Goal: Task Accomplishment & Management: Use online tool/utility

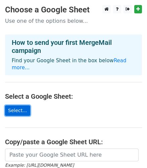
click at [23, 106] on link "Select..." at bounding box center [17, 111] width 25 height 10
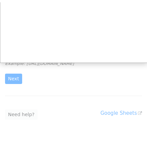
scroll to position [98, 0]
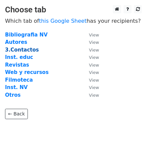
click at [20, 51] on strong "3.Contactos" at bounding box center [22, 50] width 34 height 6
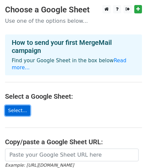
click at [16, 106] on link "Select..." at bounding box center [17, 111] width 25 height 10
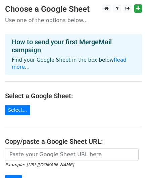
scroll to position [40, 0]
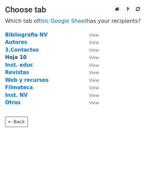
click at [17, 57] on strong "Hoja 10" at bounding box center [15, 57] width 21 height 6
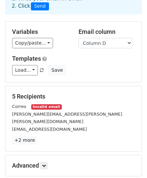
scroll to position [65, 0]
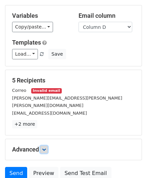
click at [47, 146] on link at bounding box center [43, 149] width 7 height 7
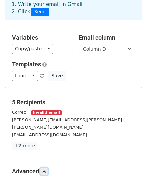
scroll to position [33, 0]
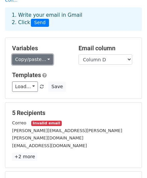
click at [46, 54] on link "Copy/paste..." at bounding box center [32, 59] width 41 height 10
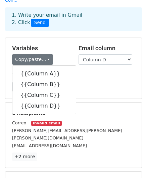
click at [63, 38] on div "Variables Copy/paste... {{Column A}} {{Column B}} {{Column C}} {{Column D}} Ema…" at bounding box center [73, 68] width 136 height 61
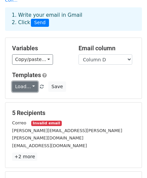
click at [32, 81] on link "Load..." at bounding box center [25, 86] width 26 height 10
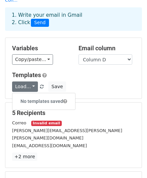
click at [67, 71] on h5 "Templates" at bounding box center [73, 74] width 123 height 7
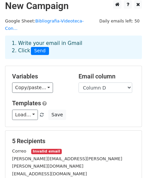
scroll to position [5, 0]
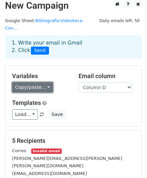
click at [44, 82] on link "Copy/paste..." at bounding box center [32, 87] width 41 height 10
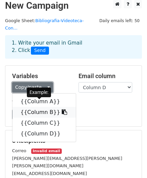
scroll to position [4, 0]
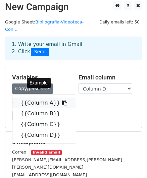
click at [62, 100] on icon at bounding box center [64, 102] width 5 height 5
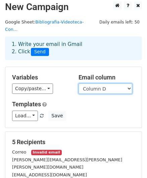
click at [106, 84] on select "Column A Column B Column C Column D" at bounding box center [105, 89] width 54 height 10
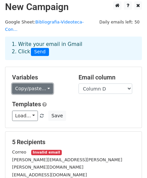
click at [43, 84] on link "Copy/paste..." at bounding box center [32, 89] width 41 height 10
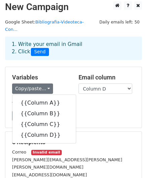
click at [92, 111] on div "Load... No templates saved Save" at bounding box center [73, 116] width 133 height 10
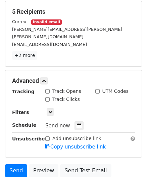
scroll to position [107, 0]
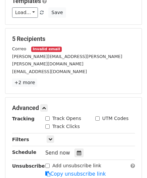
click at [46, 47] on small "Invalid email" at bounding box center [46, 50] width 30 height 6
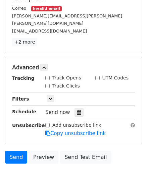
scroll to position [148, 0]
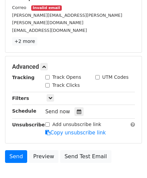
click at [48, 83] on input "Track Clicks" at bounding box center [47, 85] width 4 height 4
checkbox input "true"
click at [47, 75] on input "Track Opens" at bounding box center [47, 77] width 4 height 4
checkbox input "true"
click at [97, 75] on input "UTM Codes" at bounding box center [97, 77] width 4 height 4
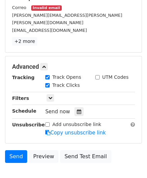
checkbox input "true"
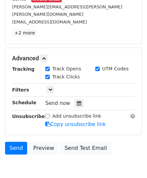
scroll to position [161, 0]
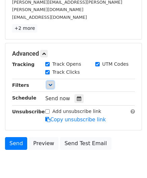
click at [50, 81] on link at bounding box center [50, 84] width 7 height 7
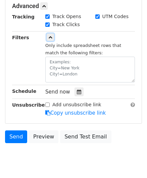
scroll to position [210, 0]
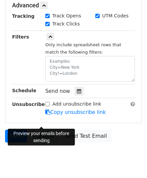
click at [40, 130] on link "Preview" at bounding box center [44, 136] width 30 height 13
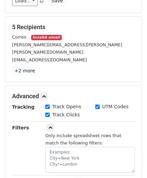
scroll to position [117, 0]
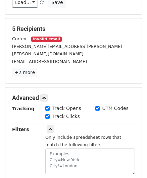
click at [38, 37] on small "Invalid email" at bounding box center [46, 40] width 30 height 6
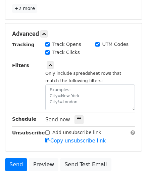
scroll to position [215, 0]
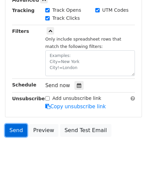
click at [18, 124] on link "Send" at bounding box center [16, 130] width 22 height 13
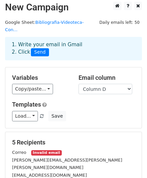
scroll to position [0, 0]
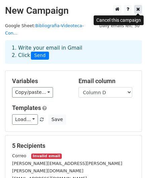
click at [140, 8] on icon at bounding box center [138, 9] width 4 height 5
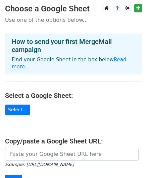
scroll to position [20, 0]
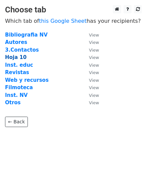
click at [20, 58] on strong "Hoja 10" at bounding box center [15, 57] width 21 height 6
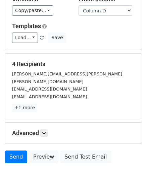
scroll to position [89, 0]
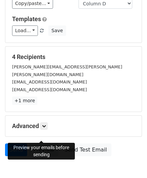
click at [39, 144] on link "Preview" at bounding box center [44, 150] width 30 height 13
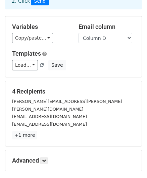
scroll to position [56, 0]
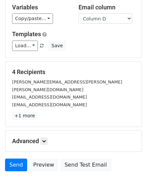
scroll to position [73, 0]
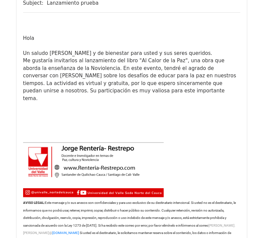
scroll to position [1053, 0]
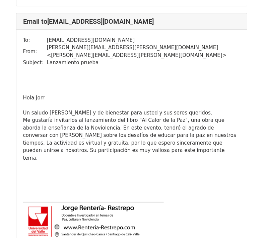
scroll to position [965, 0]
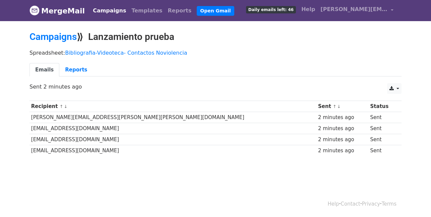
scroll to position [1, 0]
